Goal: Information Seeking & Learning: Learn about a topic

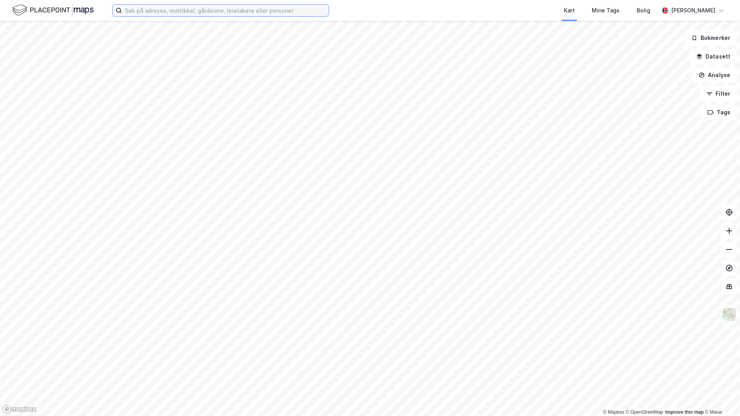
click at [202, 15] on input at bounding box center [225, 11] width 207 height 12
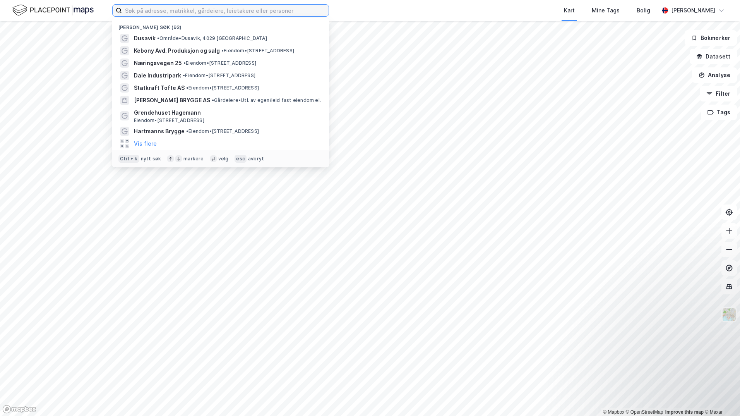
paste input "Amundrød Næringspark, 3270 [GEOGRAPHIC_DATA]"
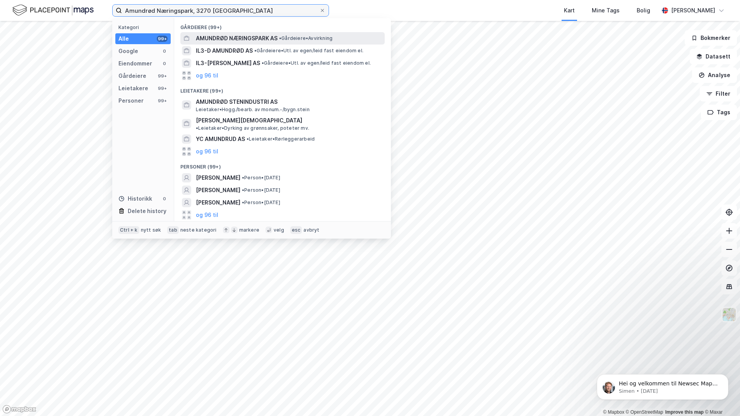
type input "Amundrød Næringspark, 3270 [GEOGRAPHIC_DATA]"
click at [269, 37] on span "AMUNDRØD NÆRINGSPARK AS" at bounding box center [237, 38] width 82 height 9
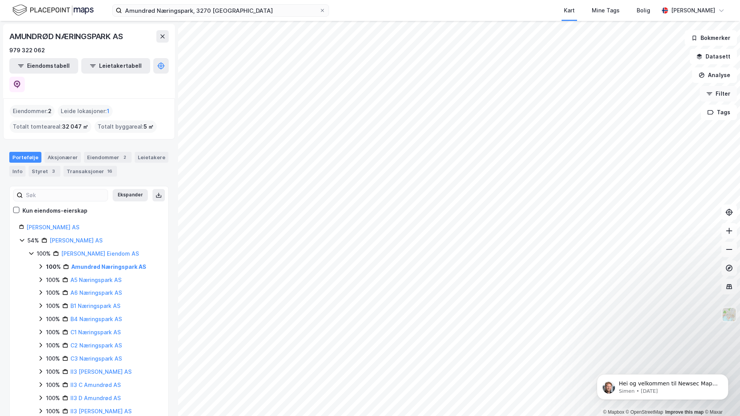
click at [717, 95] on button "Filter" at bounding box center [717, 93] width 37 height 15
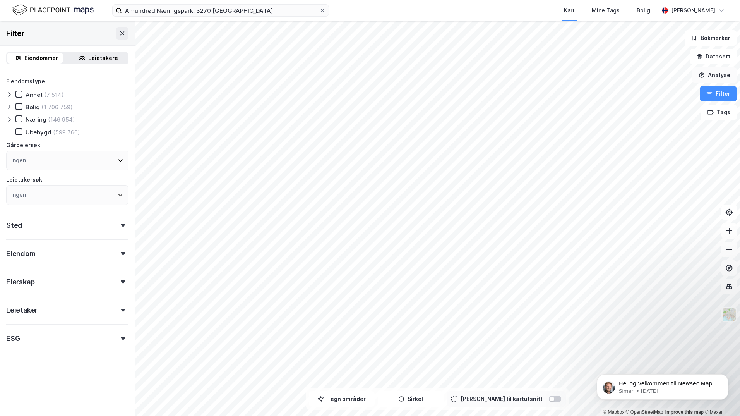
click at [722, 72] on button "Analyse" at bounding box center [714, 74] width 45 height 15
click at [716, 96] on button "Filter" at bounding box center [717, 93] width 37 height 15
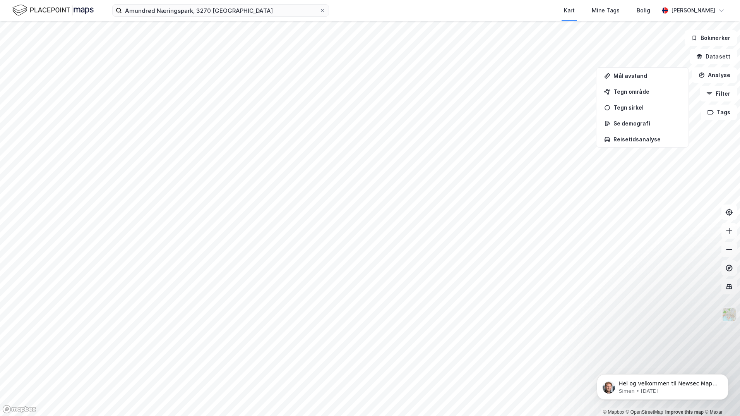
click at [732, 314] on img at bounding box center [729, 314] width 15 height 15
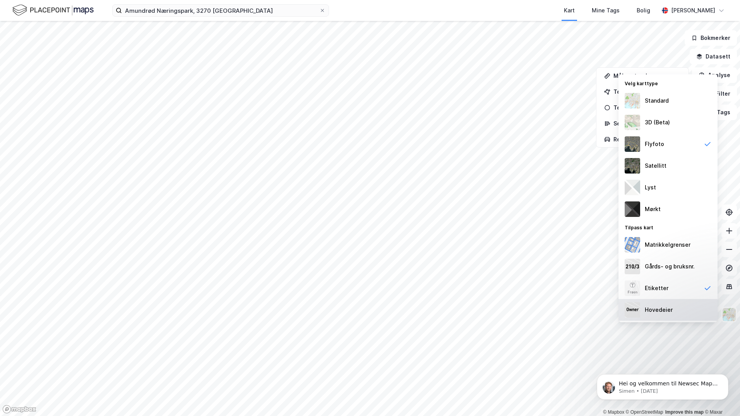
click at [672, 305] on div "Hovedeier" at bounding box center [667, 310] width 99 height 22
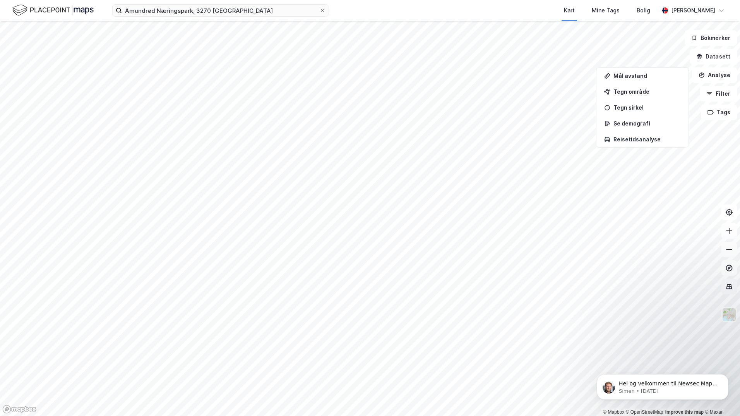
click at [732, 289] on icon at bounding box center [729, 286] width 8 height 8
click at [731, 289] on icon at bounding box center [729, 286] width 6 height 5
click at [729, 316] on img at bounding box center [729, 314] width 15 height 15
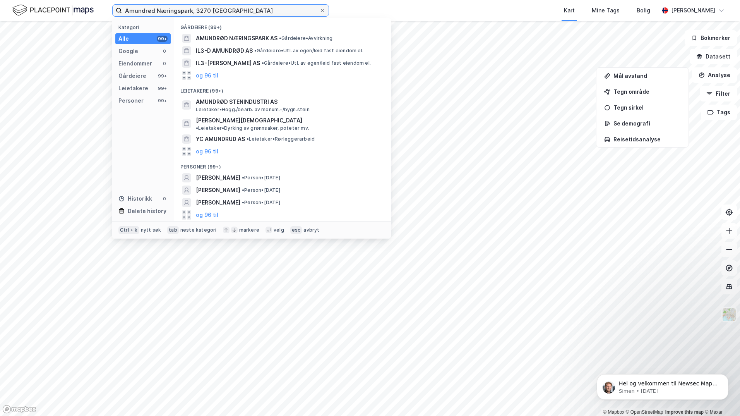
click at [271, 14] on input "Amundrød Næringspark, 3270 [GEOGRAPHIC_DATA]" at bounding box center [220, 11] width 197 height 12
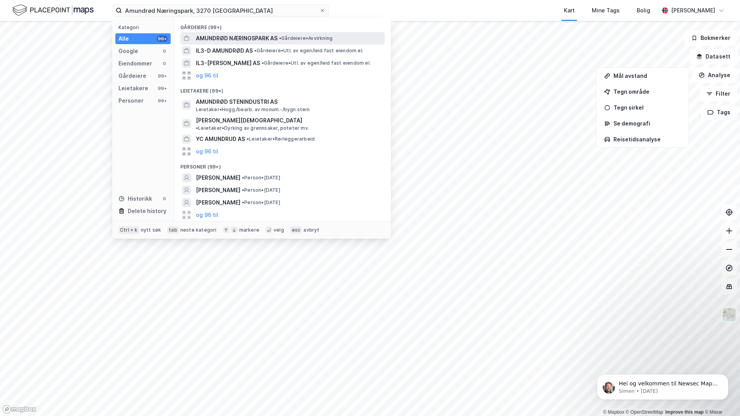
click at [249, 36] on span "AMUNDRØD NÆRINGSPARK AS" at bounding box center [237, 38] width 82 height 9
